Goal: Check status: Check status

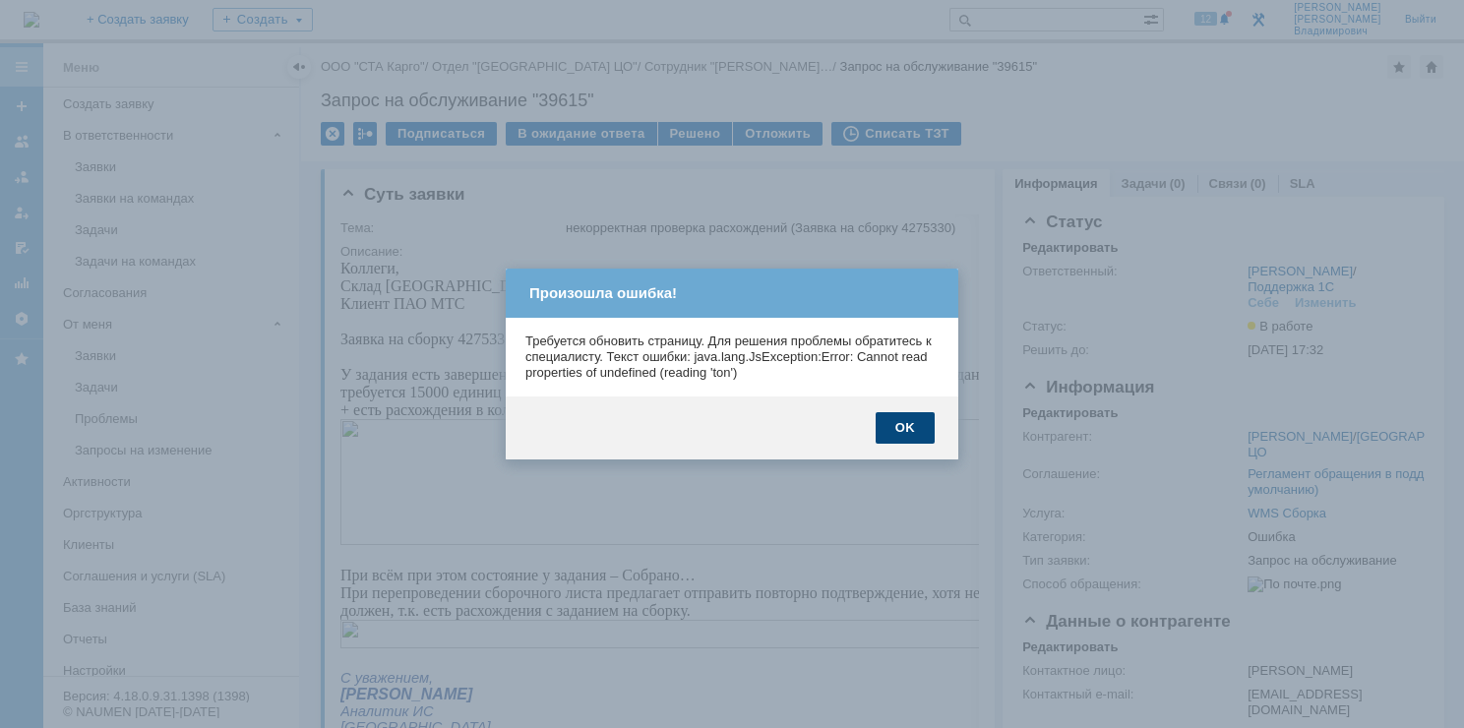
click at [890, 435] on div "OK" at bounding box center [905, 427] width 59 height 31
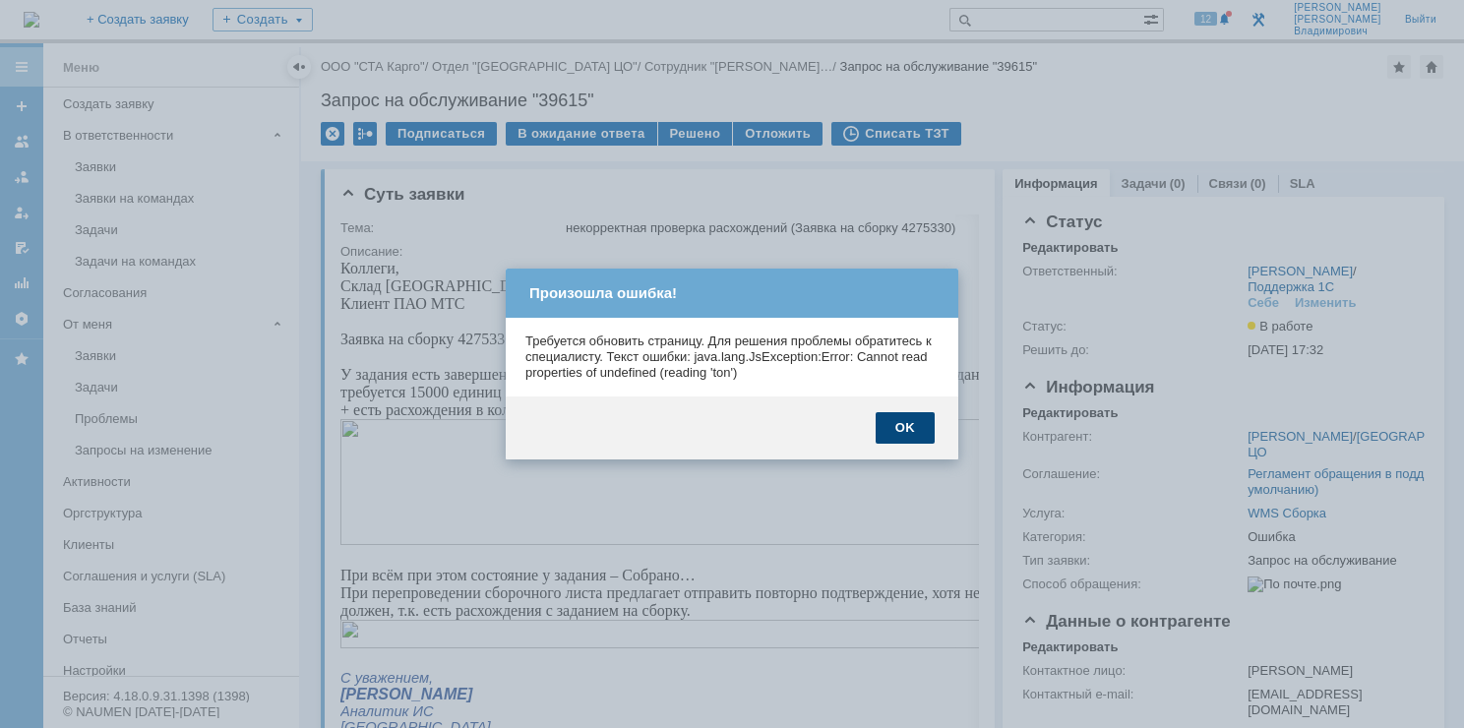
click at [896, 435] on div "OK" at bounding box center [905, 427] width 59 height 31
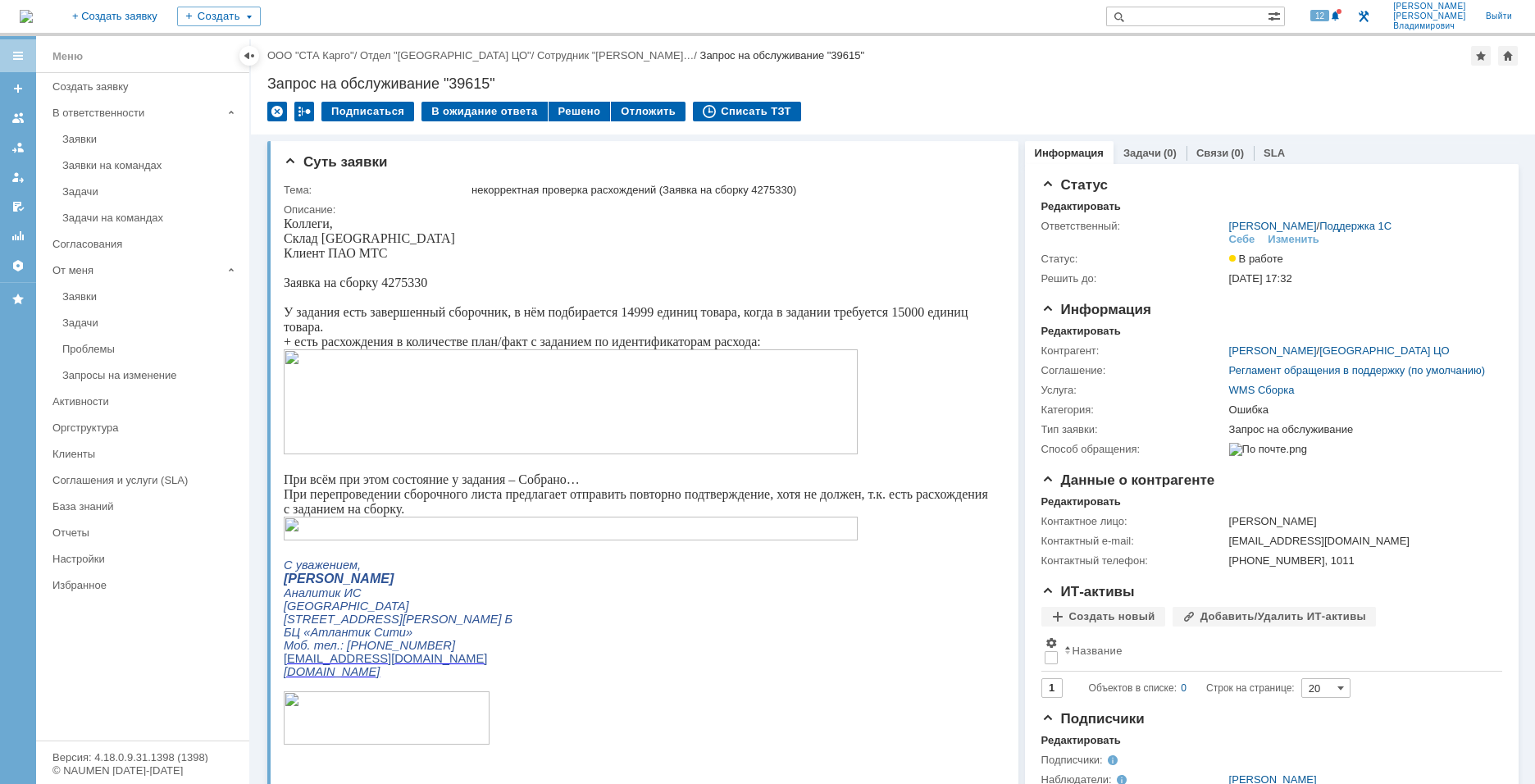
click at [1042, 78] on div "Запрос на обслуживание "39615"" at bounding box center [893, 84] width 1252 height 17
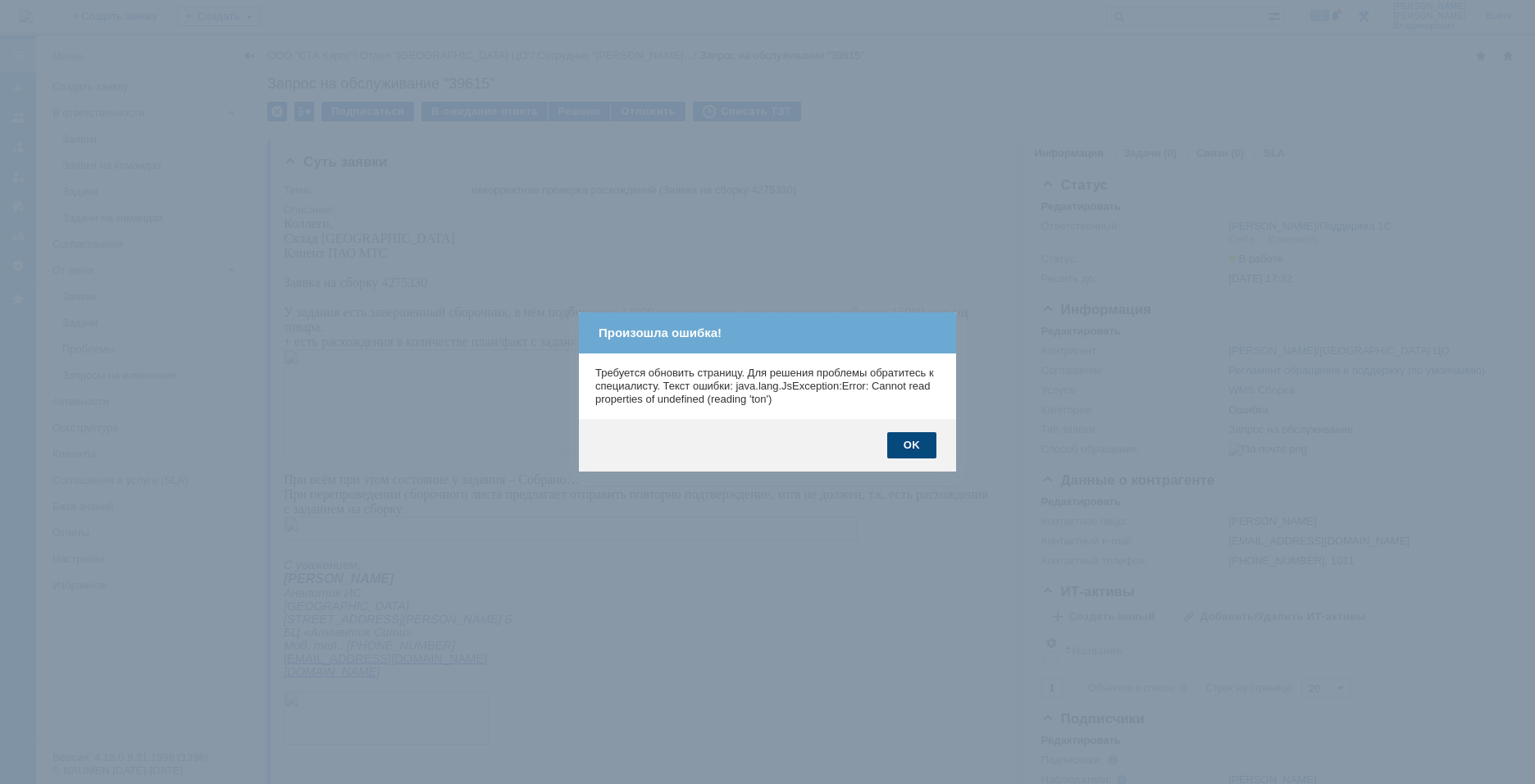
click at [918, 437] on div "OK" at bounding box center [912, 445] width 49 height 26
click at [924, 450] on div "OK" at bounding box center [912, 445] width 49 height 26
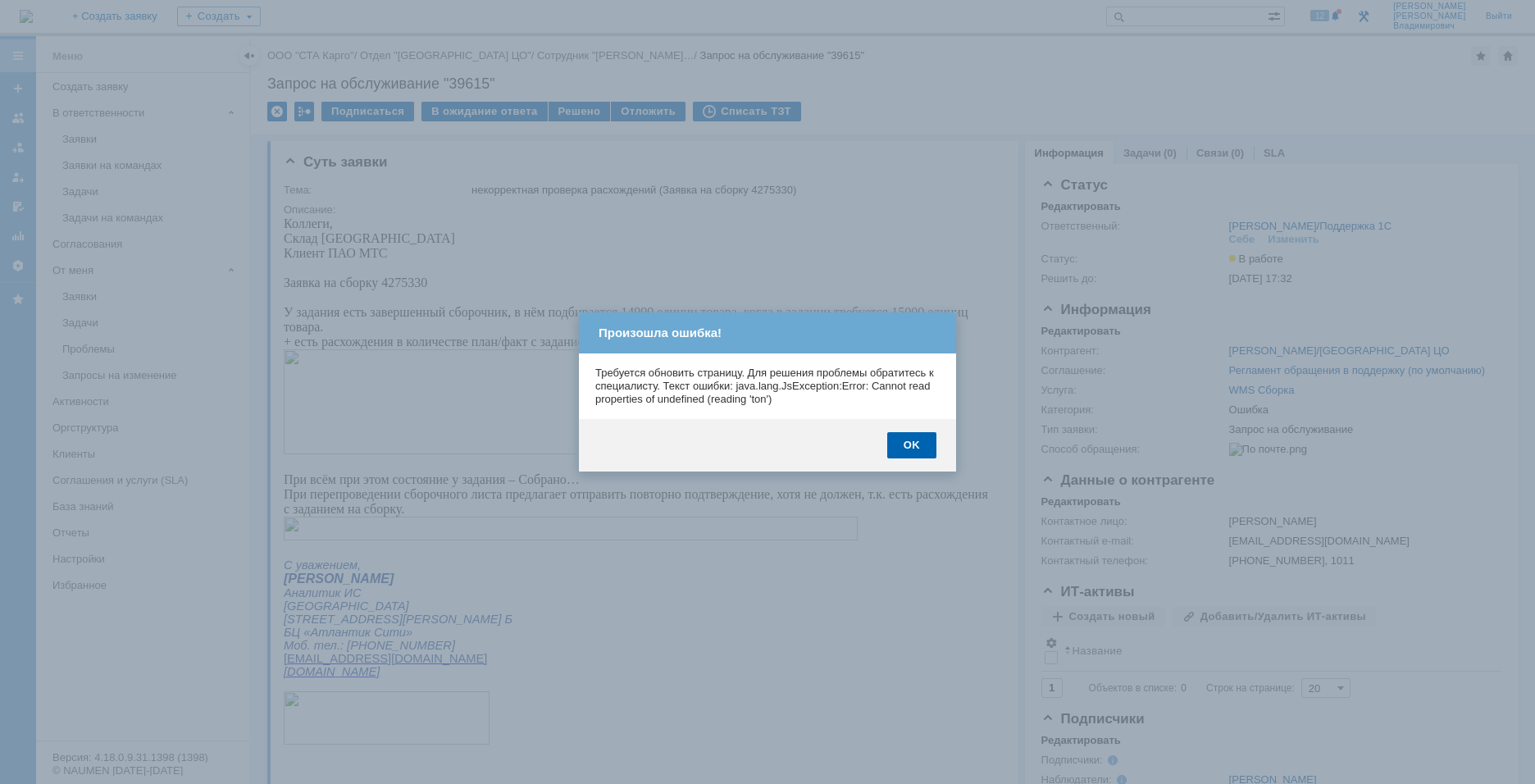
click at [922, 450] on div "OK" at bounding box center [912, 445] width 49 height 26
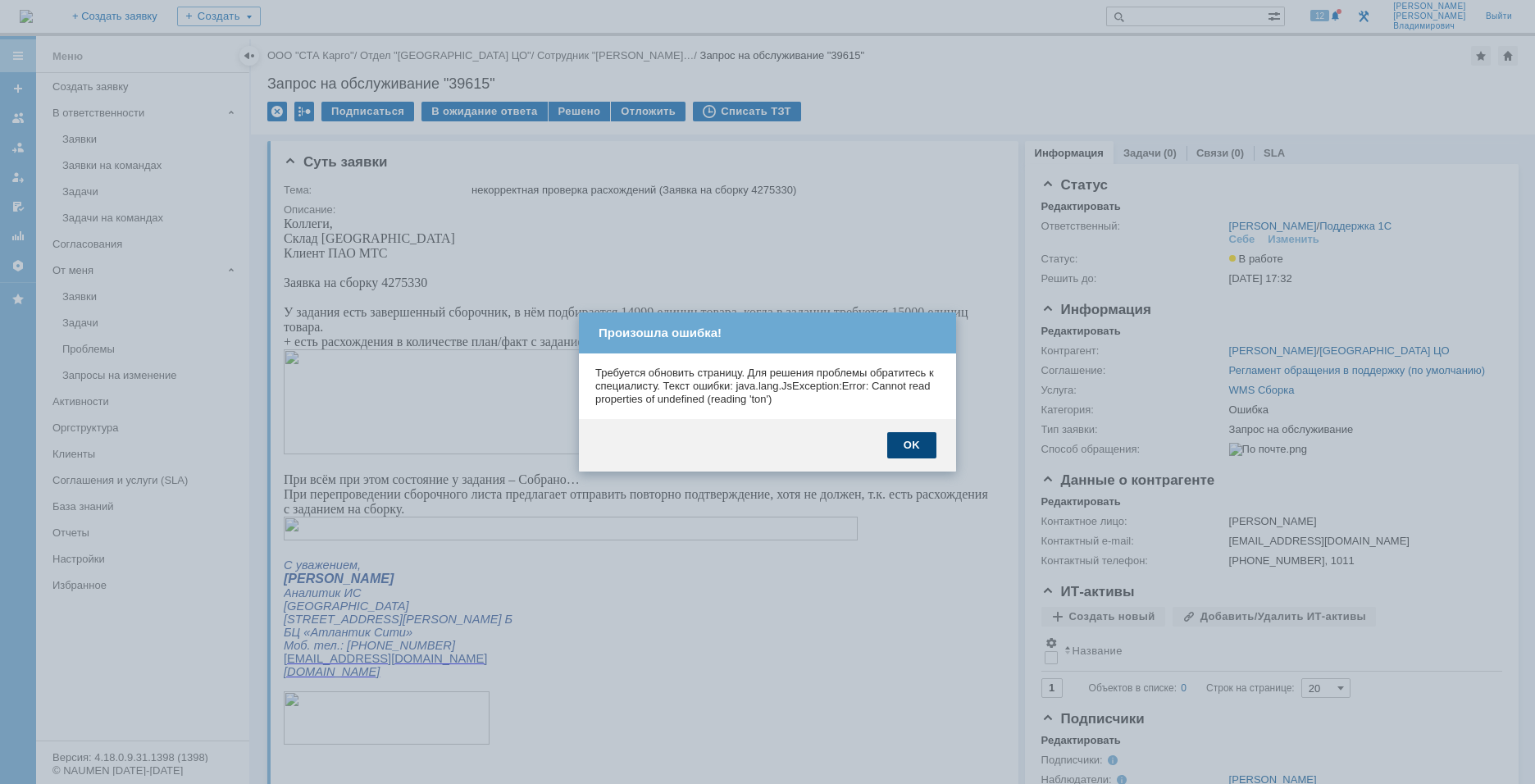
click at [920, 449] on div "OK" at bounding box center [912, 445] width 49 height 26
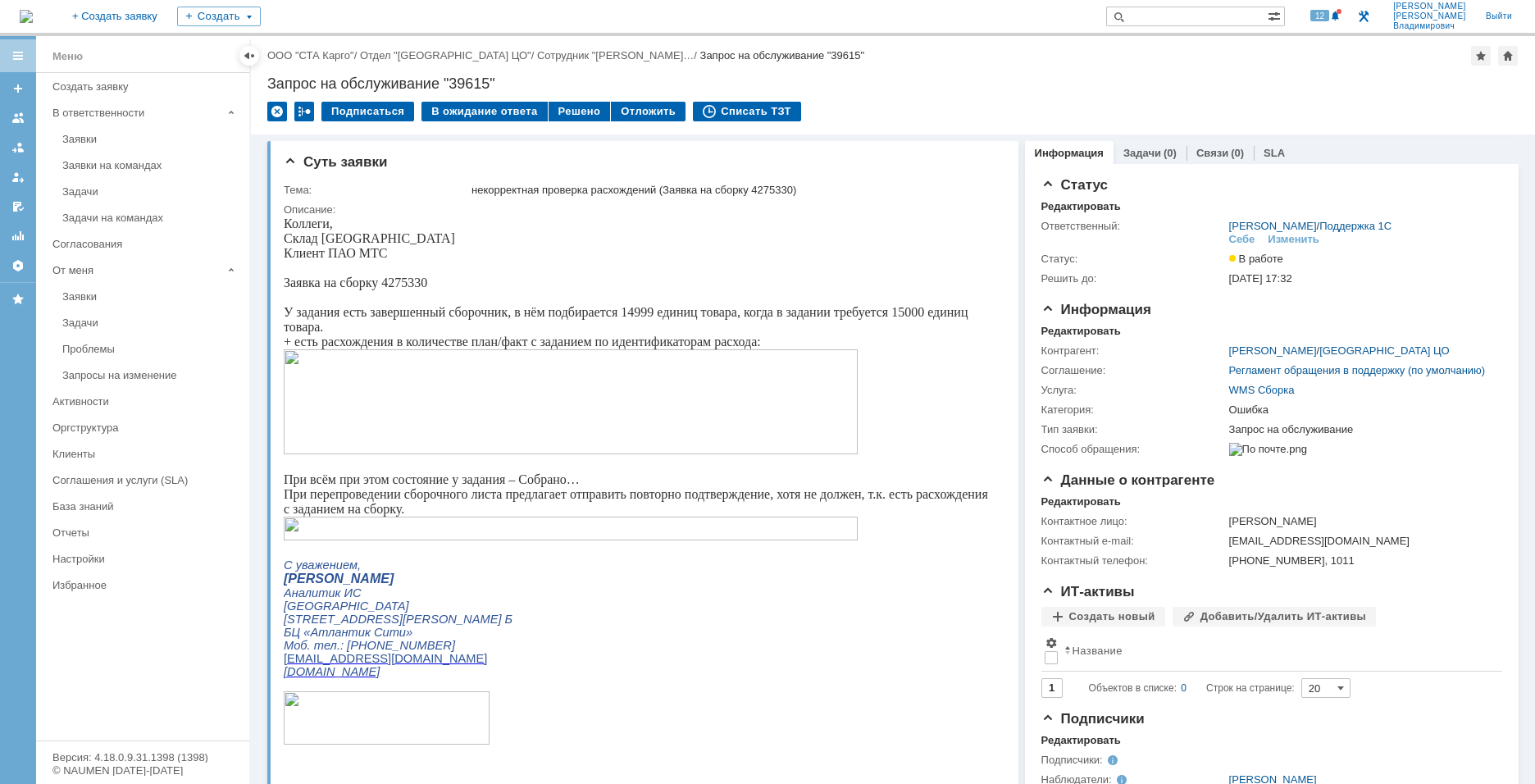
click at [1064, 82] on div "Запрос на обслуживание "39615"" at bounding box center [893, 84] width 1252 height 17
